Goal: Find contact information: Find contact information

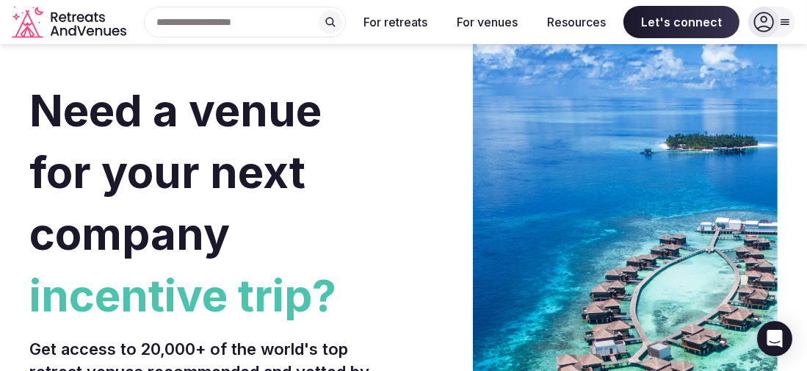
click at [788, 17] on icon at bounding box center [785, 22] width 12 height 12
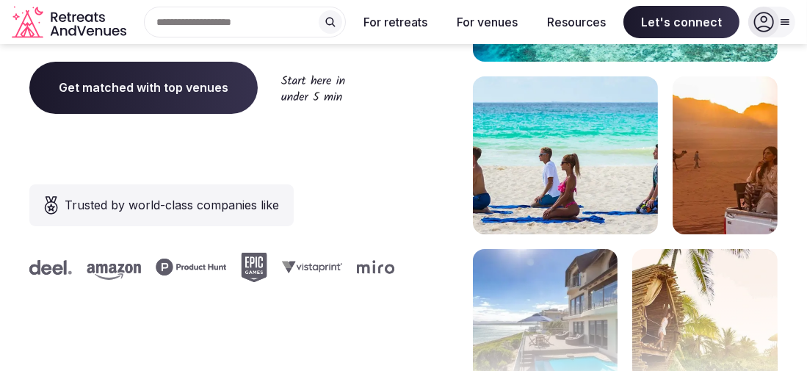
click at [398, 135] on div "Need a venue for your next company retreat? Get access to 20,000+ of the world'…" at bounding box center [403, 72] width 748 height 885
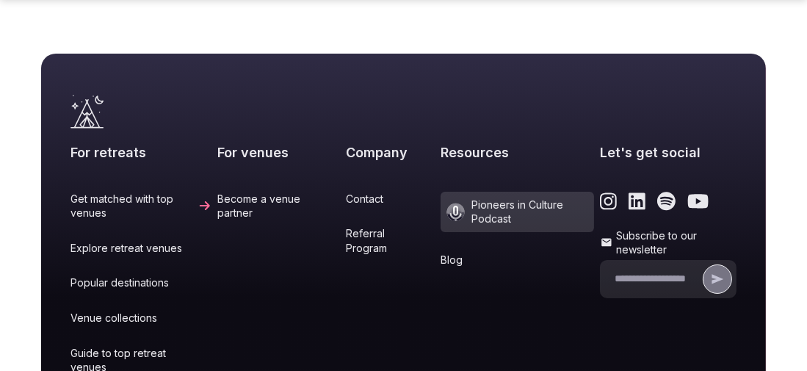
scroll to position [6295, 0]
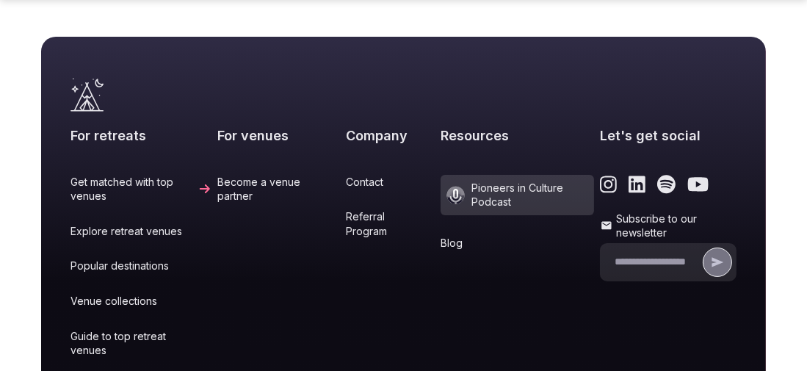
click at [346, 175] on link "Contact" at bounding box center [390, 182] width 89 height 15
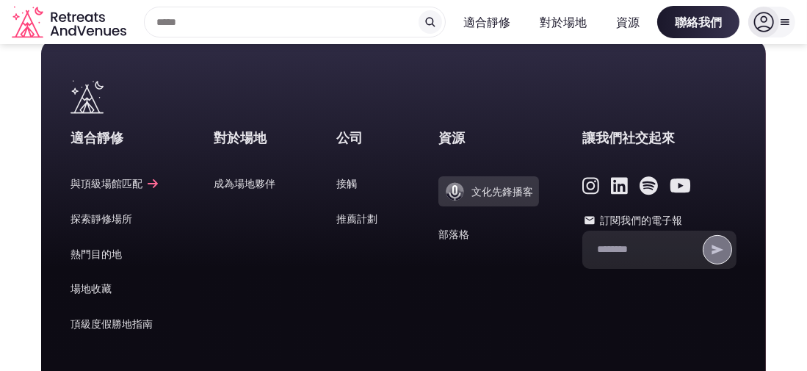
scroll to position [220, 0]
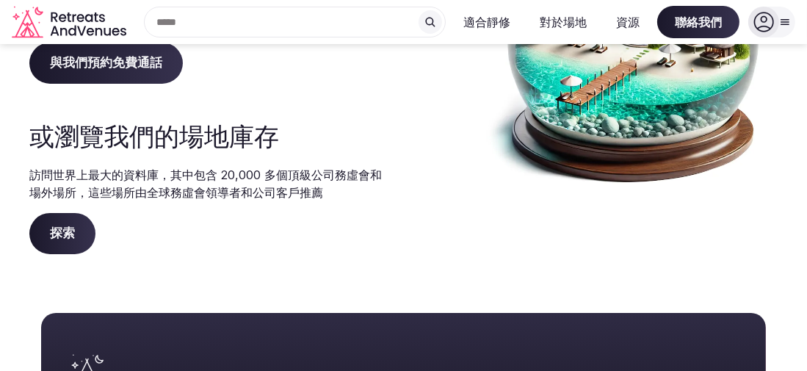
click at [60, 233] on font "探索" at bounding box center [62, 232] width 25 height 15
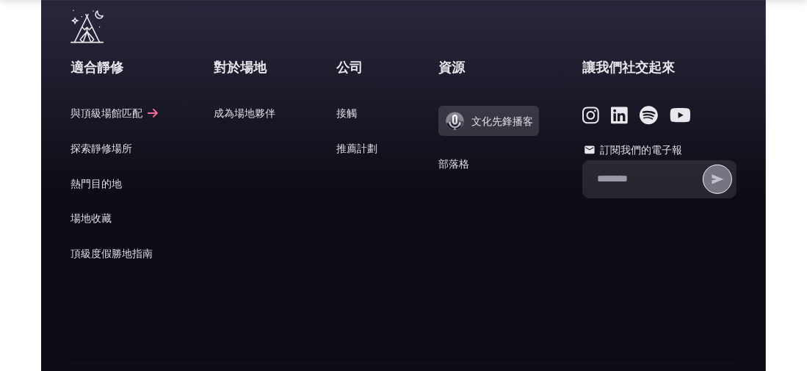
scroll to position [587, 0]
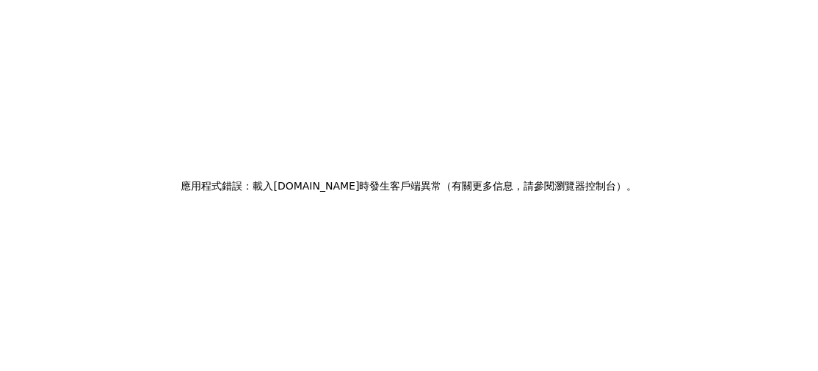
click at [396, 201] on div "應用程式錯誤：載入 [DOMAIN_NAME] 時發生 客戶端異常 （ 有關更多信息，請參閱 瀏覽器控制台）。" at bounding box center [409, 185] width 818 height 371
drag, startPoint x: 356, startPoint y: 188, endPoint x: 636, endPoint y: 185, distance: 279.7
click at [636, 185] on h2 "應用程式錯誤：載入 [DOMAIN_NAME] 時發生 客戶端異常 （ 有關更多信息，請參閱 瀏覽器控制台）。" at bounding box center [409, 185] width 456 height 21
click at [622, 197] on div "應用程式錯誤：載入 [DOMAIN_NAME] 時發生 客戶端異常 （ 有關更多信息，請參閱 瀏覽器控制台）。" at bounding box center [409, 185] width 818 height 371
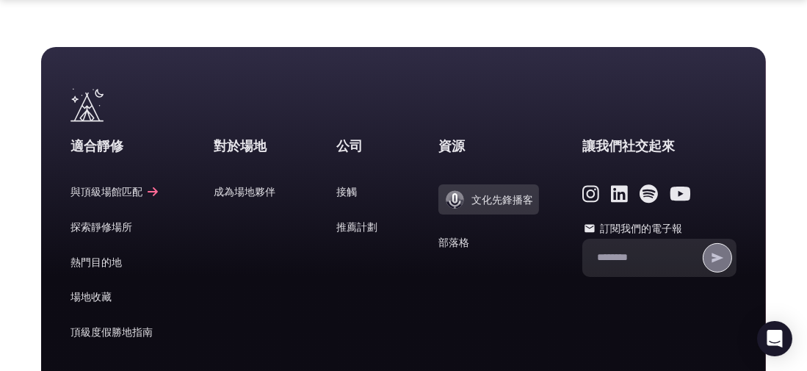
scroll to position [514, 0]
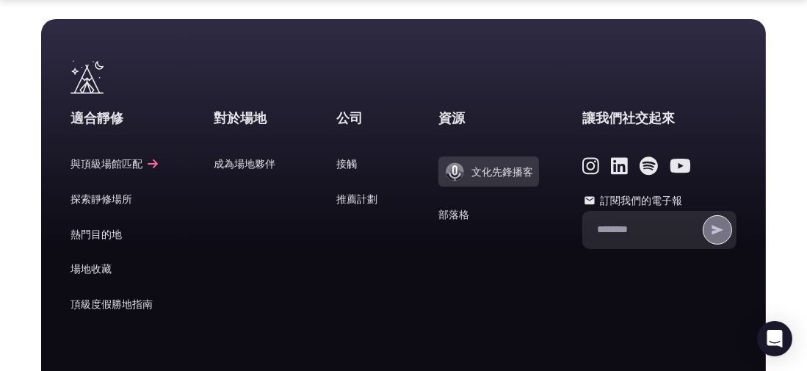
click at [336, 160] on font "接觸" at bounding box center [346, 163] width 21 height 12
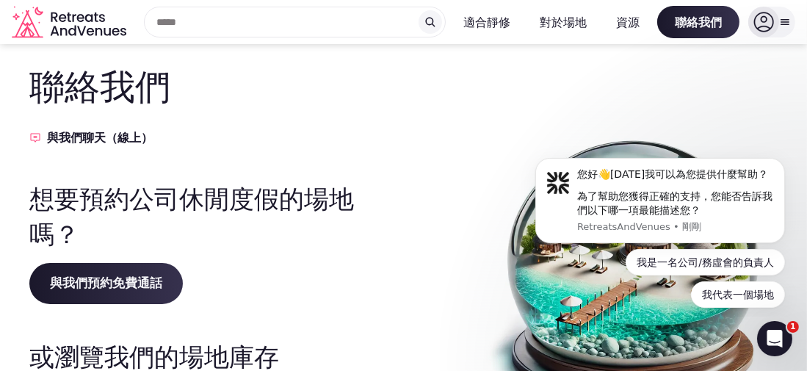
scroll to position [73, 0]
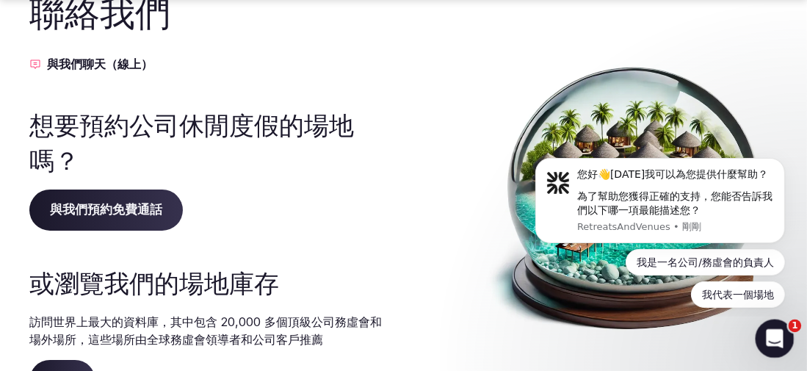
click at [778, 336] on icon "開啟 Intercom Messenger" at bounding box center [773, 336] width 24 height 24
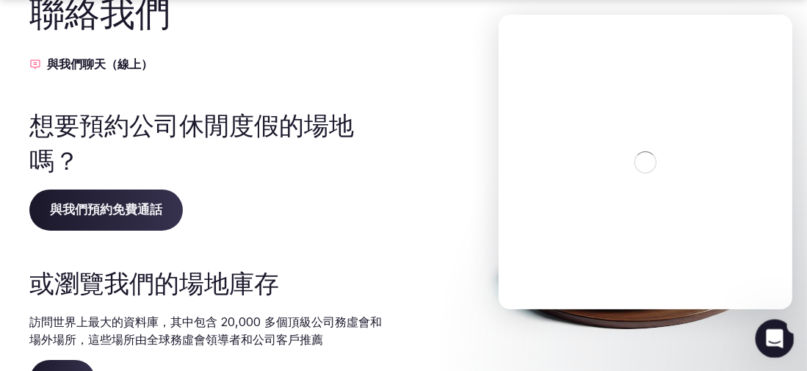
scroll to position [0, 0]
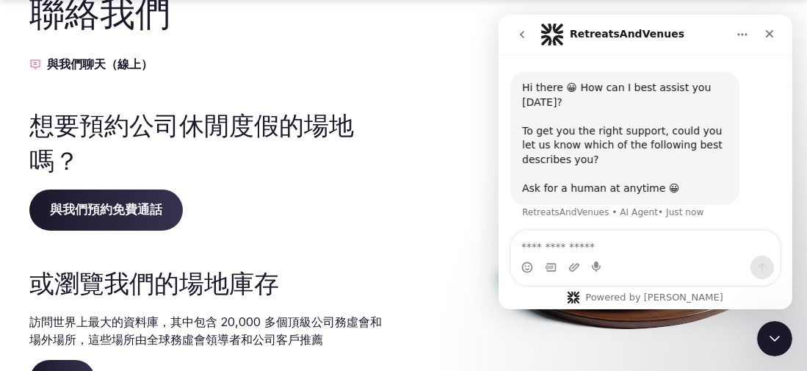
click at [475, 130] on div "聯絡我們 與我們聊天（線上） 想要預約公司休閒度假的場地嗎？ 與我們預約免費通話 或瀏覽我們的場地庫存 訪問世界上最大的資料庫，其中包含 20,000 多個頂…" at bounding box center [403, 194] width 748 height 413
click at [767, 35] on icon "Close" at bounding box center [769, 34] width 8 height 8
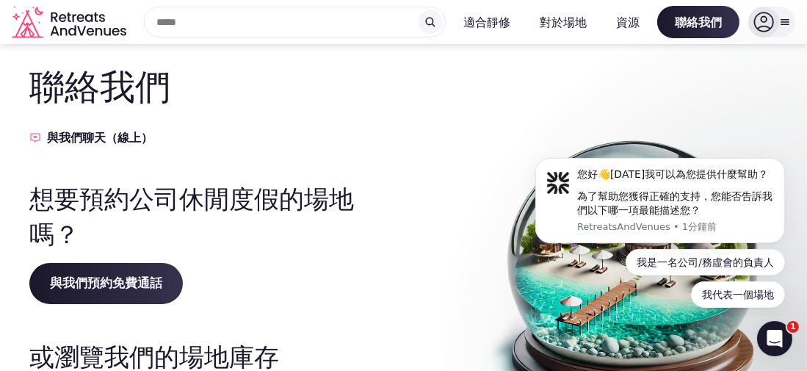
click at [783, 20] on icon at bounding box center [785, 22] width 12 height 12
click at [476, 76] on div "聯絡我們 與我們聊天（線上） 想要預約公司休閒度假的場地嗎？ 與我們預約免費通話 或瀏覽我們的場地庫存 訪問世界上最大的資料庫，其中包含 20,000 多個頂…" at bounding box center [403, 268] width 748 height 413
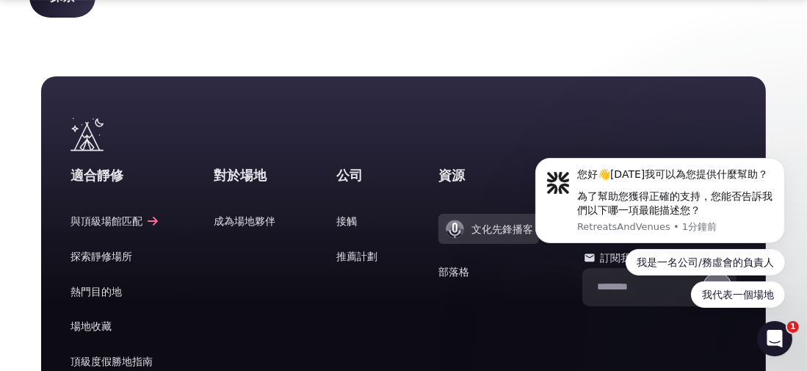
scroll to position [514, 0]
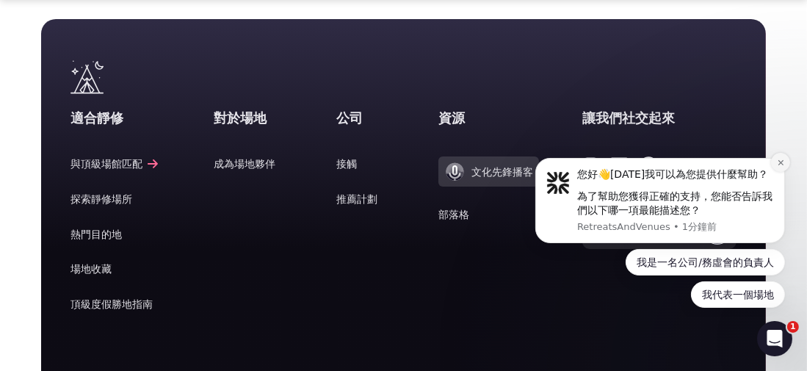
click at [783, 163] on icon "解除通知" at bounding box center [780, 162] width 8 height 8
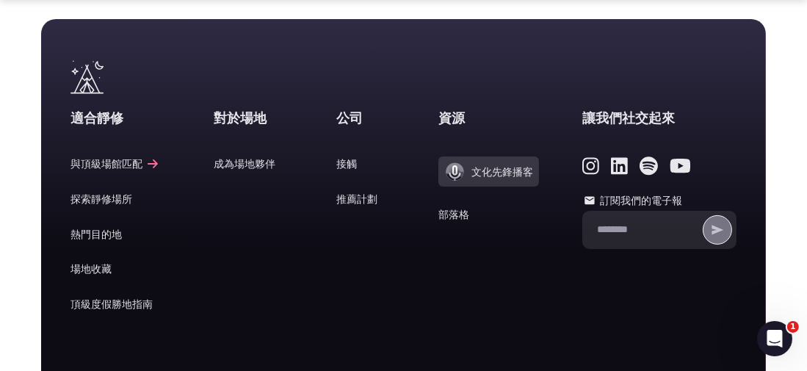
click at [735, 127] on div "讓我們社交起來 訂閱我們的電子報" at bounding box center [659, 220] width 154 height 222
click at [670, 168] on icon "連結到靜修會和場地的 YouTube 頁面" at bounding box center [680, 166] width 21 height 15
click at [582, 164] on icon "靜修所和場地 Instagram 頁面鏈接" at bounding box center [590, 166] width 17 height 17
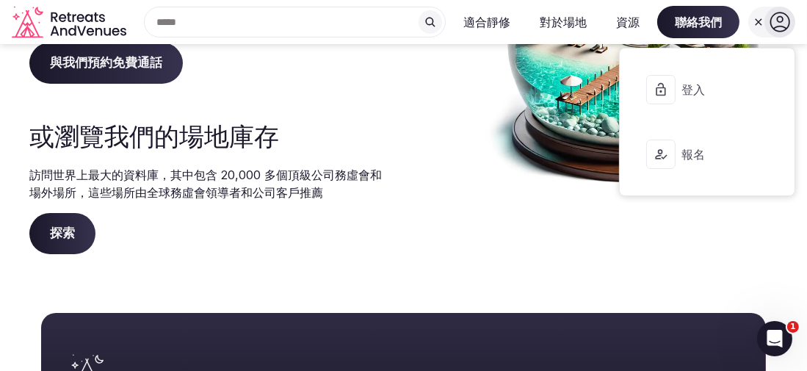
scroll to position [0, 0]
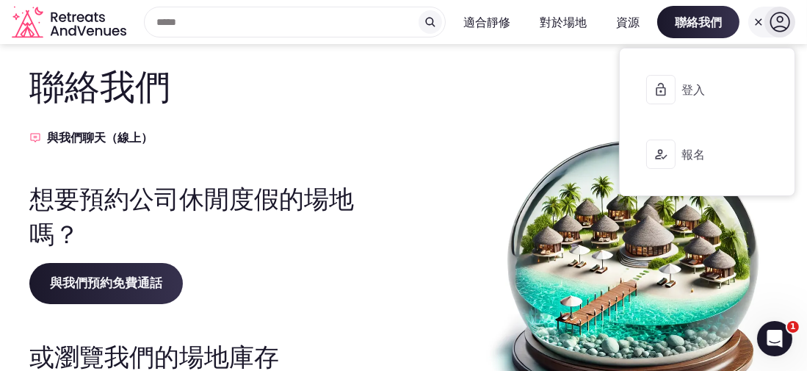
click at [62, 19] on icon "靜修和場地公司徽標" at bounding box center [70, 22] width 117 height 33
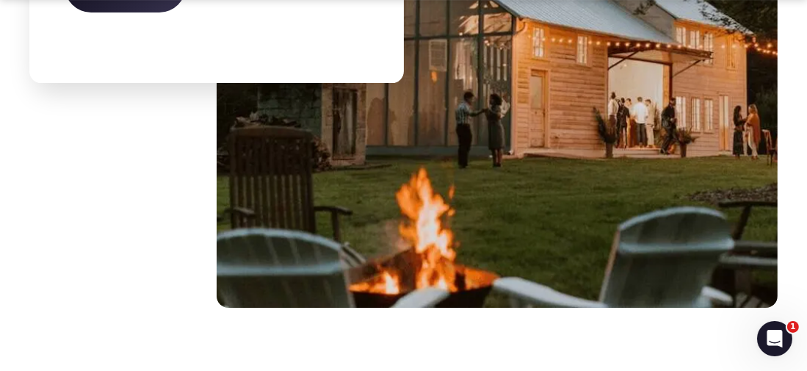
scroll to position [5535, 0]
